Goal: Navigation & Orientation: Find specific page/section

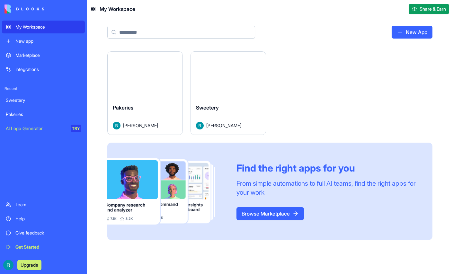
click at [252, 82] on button "Launch" at bounding box center [228, 75] width 48 height 13
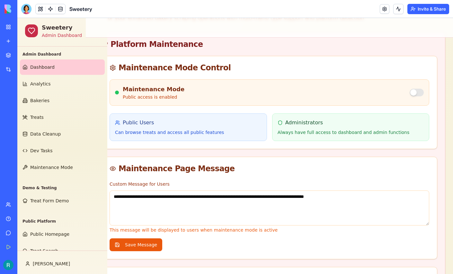
scroll to position [46, 0]
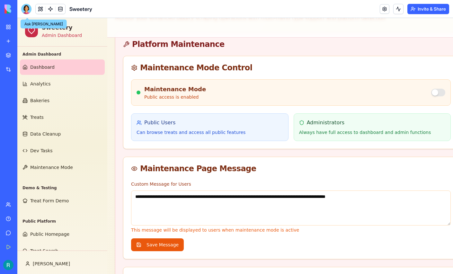
click at [28, 14] on div at bounding box center [26, 9] width 10 height 10
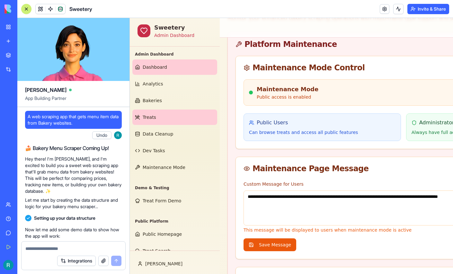
scroll to position [169479, 0]
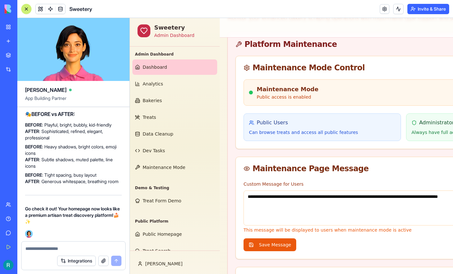
click at [26, 8] on div at bounding box center [26, 8] width 5 height 5
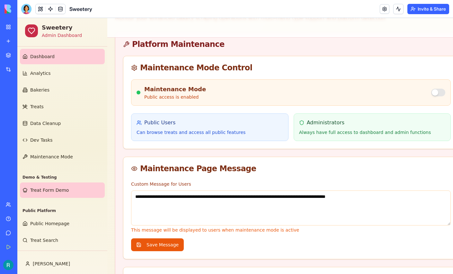
scroll to position [46, 0]
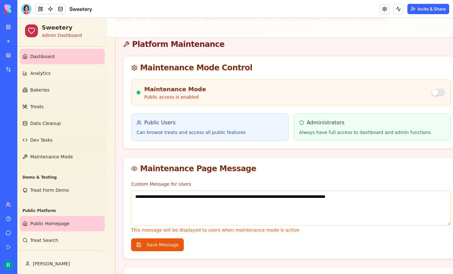
click at [56, 216] on link "Public Homepage" at bounding box center [62, 223] width 85 height 15
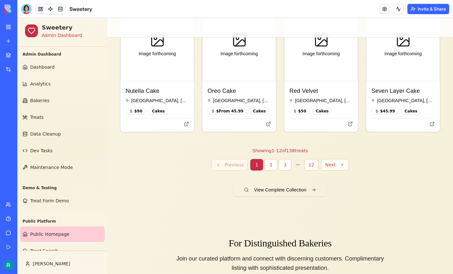
scroll to position [938, 0]
